Goal: Answer question/provide support: Answer question/provide support

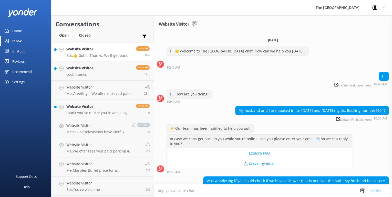
scroll to position [69, 0]
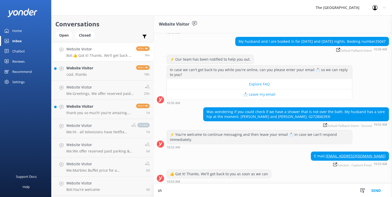
type textarea "s"
drag, startPoint x: 199, startPoint y: 190, endPoint x: 257, endPoint y: 197, distance: 57.8
click at [201, 190] on textarea "Room has a shower only - no bath" at bounding box center [273, 191] width 238 height 13
type textarea "Room has a shower only - no bath"
click at [376, 190] on button "Send" at bounding box center [376, 191] width 19 height 13
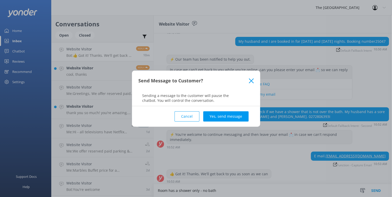
click at [228, 117] on button "Yes, send message" at bounding box center [225, 117] width 45 height 10
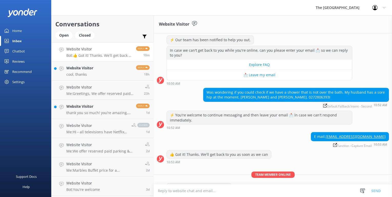
scroll to position [103, 0]
